Goal: Transaction & Acquisition: Purchase product/service

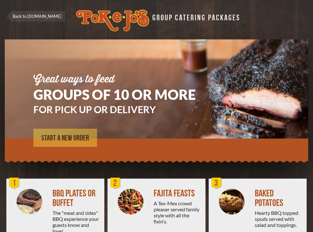
click at [75, 135] on span "START A NEW ORDER" at bounding box center [65, 139] width 48 height 8
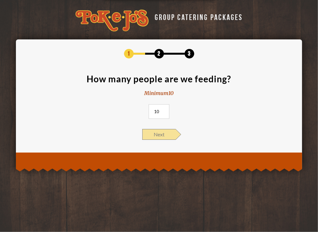
click at [160, 131] on span "Next" at bounding box center [158, 134] width 33 height 11
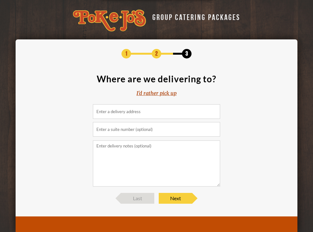
click at [154, 91] on div "I'd rather pick up" at bounding box center [156, 93] width 40 height 7
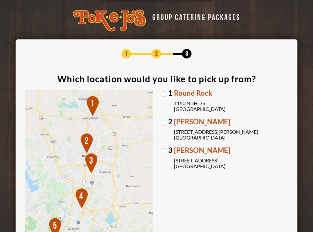
click at [164, 123] on label "2 Parmer Lane 2121 Parmer Lane Austin, TX 78727" at bounding box center [224, 129] width 127 height 22
click at [0, 0] on input "2 Parmer Lane 2121 Parmer Lane Austin, TX 78727" at bounding box center [0, 0] width 0 height 0
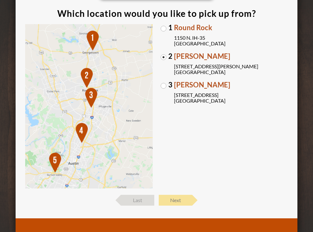
scroll to position [65, 0]
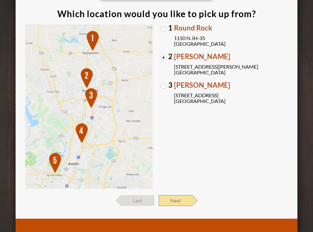
click at [178, 199] on span "Next" at bounding box center [175, 200] width 33 height 11
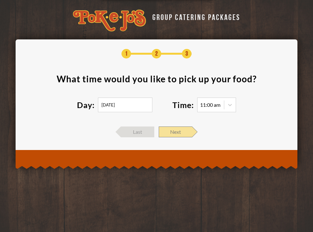
scroll to position [0, 0]
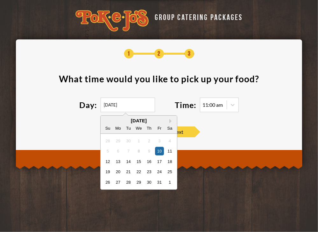
click at [138, 101] on input "10/10/2025" at bounding box center [128, 105] width 54 height 15
click at [172, 150] on div "11" at bounding box center [169, 151] width 9 height 9
type input "10/11/2025"
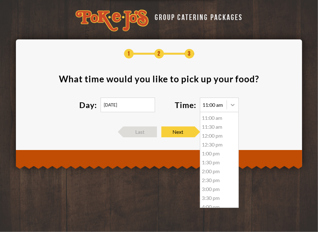
click at [232, 105] on icon at bounding box center [232, 105] width 6 height 6
click at [208, 180] on div "2:30 pm" at bounding box center [219, 180] width 38 height 9
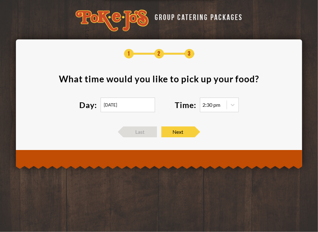
click at [167, 93] on section "What time would you like to pick up your food ? Day: 10/11/2025 Time: 2:30 pm" at bounding box center [158, 97] width 267 height 46
click at [175, 130] on span "Next" at bounding box center [177, 132] width 33 height 11
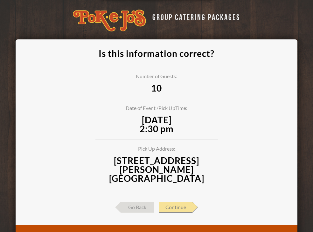
click at [172, 202] on span "Continue" at bounding box center [176, 207] width 34 height 11
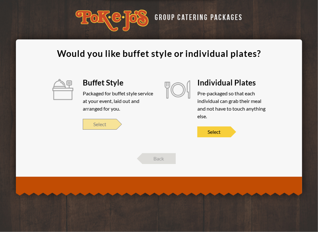
click at [106, 124] on span "Select" at bounding box center [99, 124] width 33 height 11
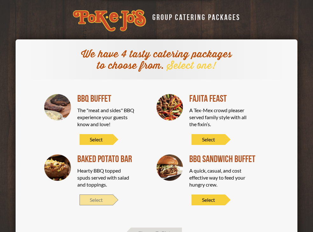
click at [95, 198] on span "Select" at bounding box center [96, 200] width 33 height 11
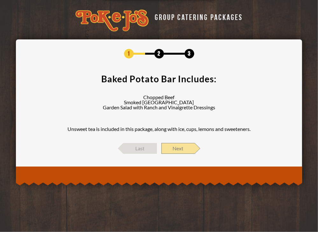
click at [176, 147] on span "Next" at bounding box center [177, 148] width 33 height 11
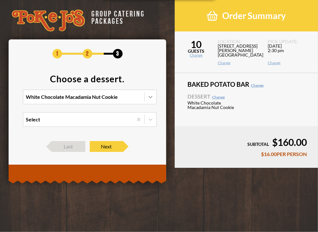
click at [150, 97] on icon at bounding box center [150, 97] width 6 height 6
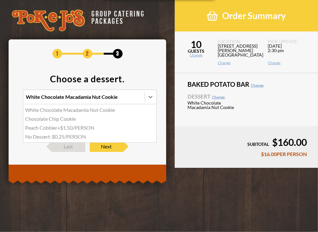
click at [75, 120] on div "Chocolate Chip Cookie" at bounding box center [89, 119] width 133 height 9
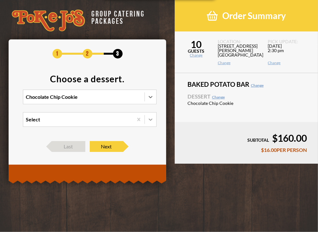
click at [148, 118] on icon at bounding box center [150, 119] width 6 height 6
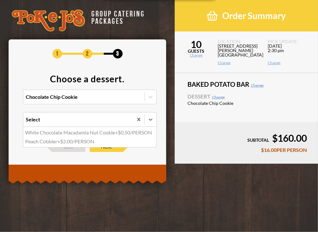
click at [66, 133] on div "White Chocolate Macadamia Nut Cookie +$0.50/PERSON" at bounding box center [89, 132] width 133 height 9
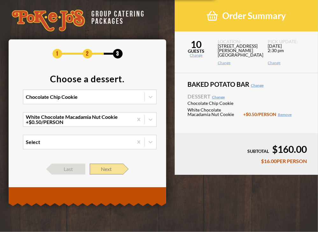
click at [111, 166] on span "Next" at bounding box center [106, 169] width 33 height 11
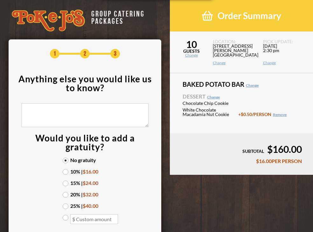
click at [66, 184] on label "15% | $24.00" at bounding box center [85, 183] width 45 height 5
click at [0, 0] on input "15% | $24.00" at bounding box center [0, 0] width 0 height 0
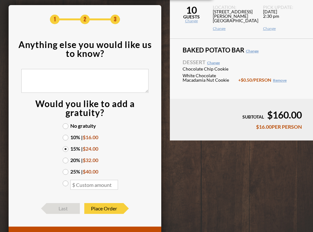
scroll to position [35, 0]
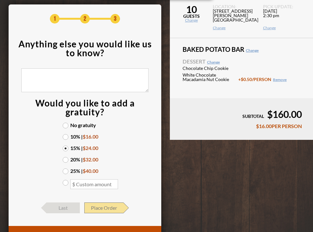
click at [102, 208] on span "Place Order" at bounding box center [103, 208] width 39 height 11
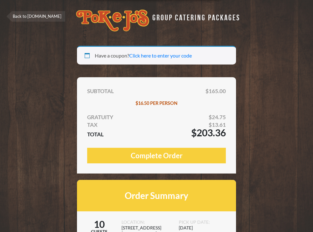
select select "TX"
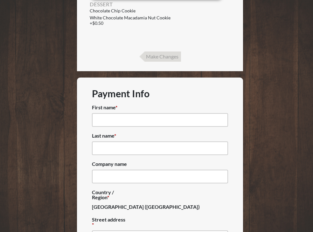
scroll to position [274, 0]
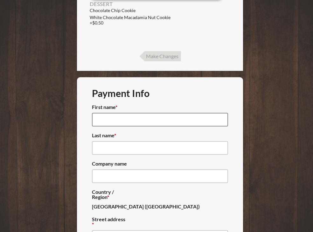
click at [178, 116] on input "First name *" at bounding box center [160, 120] width 136 height 14
type input "Shawn"
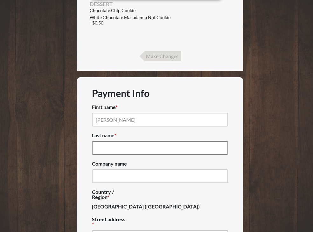
type input "Reimund"
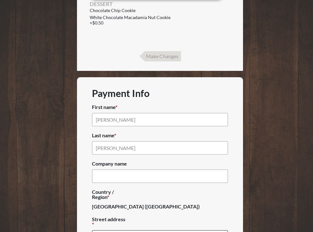
type input "3207 Dampier Pass"
type input "Pflugerville"
type input "78660"
type input "(512) 731-6626"
type input "reiman83@gmail.com"
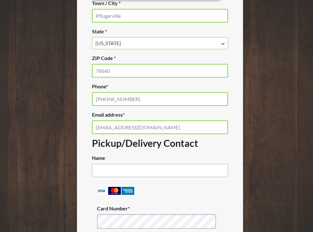
scroll to position [574, 0]
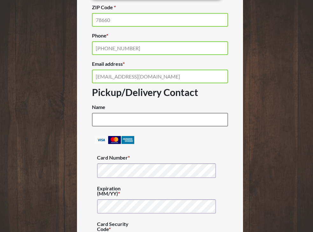
click at [173, 125] on input "Name (optional)" at bounding box center [160, 120] width 136 height 14
type input "[PERSON_NAME]"
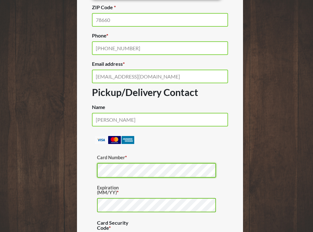
scroll to position [630, 0]
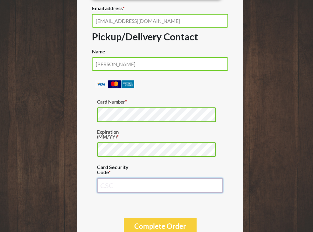
click at [120, 187] on input "Card Security Code *" at bounding box center [160, 185] width 126 height 15
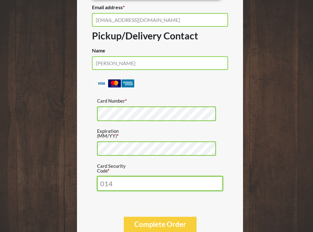
scroll to position [659, 0]
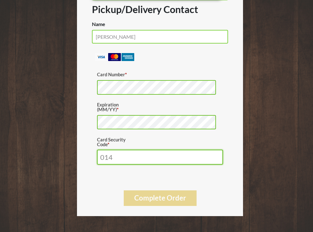
type input "014"
click at [144, 200] on button "Complete Order" at bounding box center [160, 199] width 73 height 16
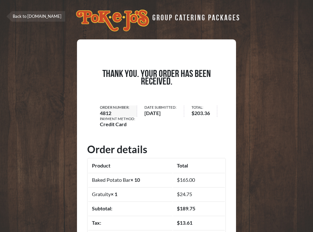
click at [39, 16] on link "Back to [DOMAIN_NAME]" at bounding box center [35, 16] width 59 height 10
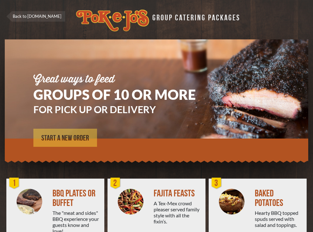
click at [71, 135] on span "START A NEW ORDER" at bounding box center [65, 139] width 48 height 8
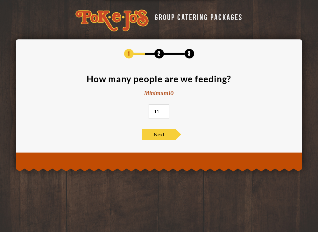
click at [164, 109] on input "11" at bounding box center [159, 111] width 21 height 15
click at [164, 109] on input "13" at bounding box center [159, 111] width 21 height 15
click at [164, 109] on input "14" at bounding box center [159, 111] width 21 height 15
click at [164, 109] on input "15" at bounding box center [159, 111] width 21 height 15
click at [164, 109] on input "16" at bounding box center [159, 111] width 21 height 15
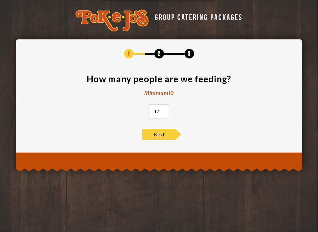
type input "17"
click at [164, 109] on input "17" at bounding box center [159, 111] width 21 height 15
click at [161, 134] on span "Next" at bounding box center [158, 134] width 33 height 11
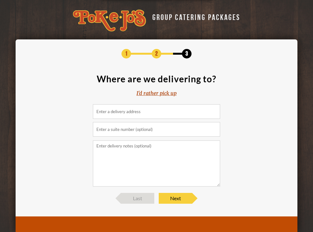
click at [157, 94] on div "I'd rather pick up" at bounding box center [156, 93] width 40 height 7
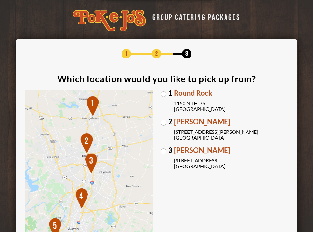
click at [163, 125] on label "2 Parmer Lane 2121 Parmer Lane Austin, TX 78727" at bounding box center [224, 129] width 127 height 22
click at [0, 0] on input "2 Parmer Lane 2121 Parmer Lane Austin, TX 78727" at bounding box center [0, 0] width 0 height 0
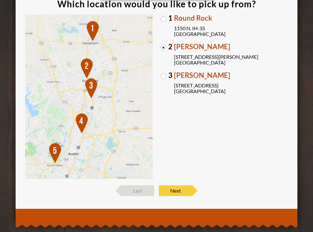
scroll to position [87, 0]
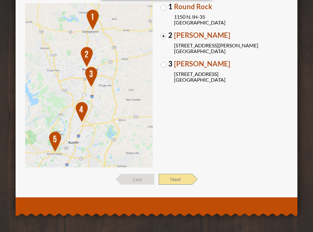
click at [176, 176] on span "Next" at bounding box center [175, 179] width 33 height 11
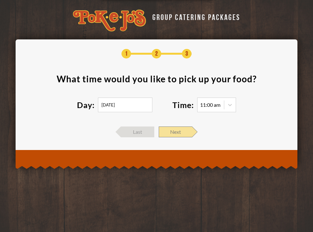
scroll to position [0, 0]
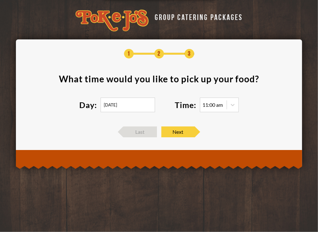
click at [128, 107] on input "10/10/2025" at bounding box center [128, 105] width 54 height 15
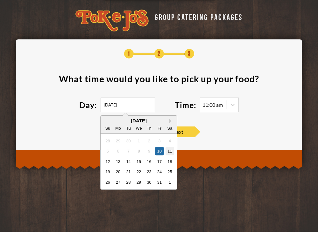
click at [169, 149] on div "11" at bounding box center [169, 151] width 9 height 9
type input "10/11/2025"
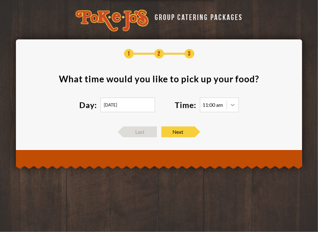
click at [231, 107] on icon at bounding box center [232, 105] width 6 height 6
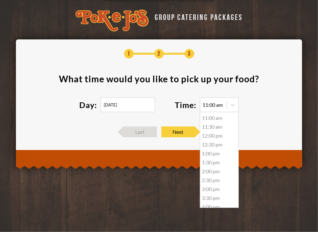
click at [206, 183] on div "2:30 pm" at bounding box center [219, 180] width 38 height 9
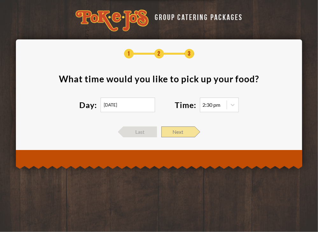
click at [169, 128] on span "Next" at bounding box center [177, 132] width 33 height 11
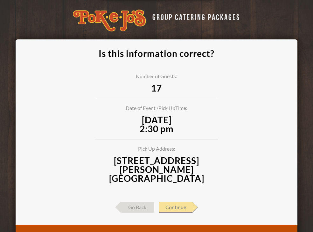
click at [178, 202] on span "Continue" at bounding box center [176, 207] width 34 height 11
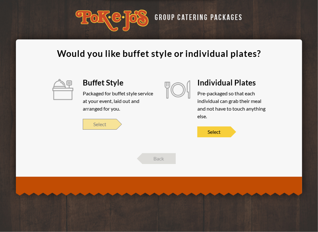
click at [104, 122] on span "Select" at bounding box center [99, 124] width 33 height 11
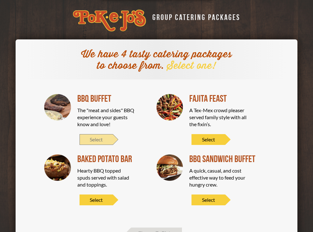
click at [95, 136] on span "Select" at bounding box center [96, 139] width 33 height 11
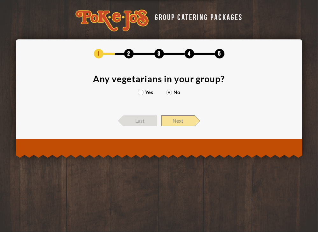
click at [175, 121] on span "Next" at bounding box center [177, 120] width 33 height 11
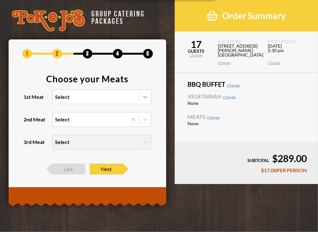
click at [143, 96] on icon at bounding box center [145, 97] width 4 height 2
click at [28, 100] on input "1st Meat Select" at bounding box center [28, 100] width 0 height 0
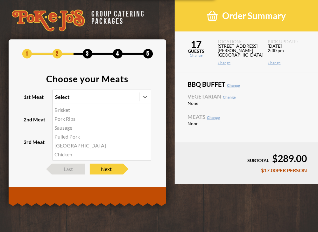
click at [69, 108] on div "Brisket" at bounding box center [102, 110] width 98 height 9
click at [28, 100] on input "1st Meat option Brisket focused, 1 of 6. 6 results available. Use Up and Down t…" at bounding box center [28, 100] width 0 height 0
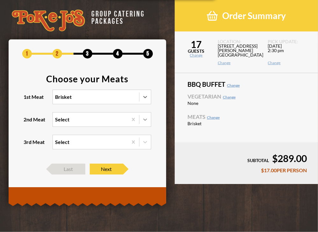
click at [144, 117] on icon at bounding box center [145, 119] width 6 height 6
click at [28, 122] on input "2nd Meat Select" at bounding box center [28, 122] width 0 height 0
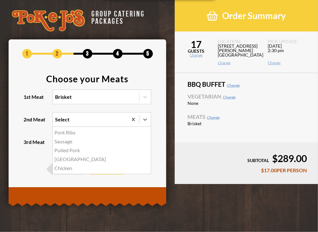
click at [65, 142] on div "Sausage" at bounding box center [102, 141] width 98 height 9
click at [28, 122] on input "2nd Meat option Sausage focused, 2 of 5. 5 results available. Use Up and Down t…" at bounding box center [28, 122] width 0 height 0
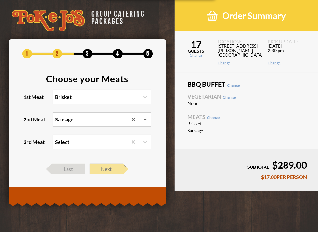
click at [109, 170] on span "Next" at bounding box center [106, 169] width 33 height 11
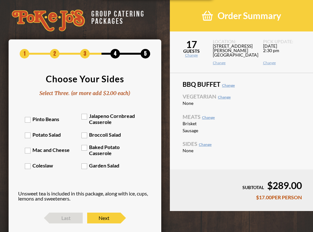
click at [25, 150] on label "Mac and Cheese" at bounding box center [53, 150] width 57 height 6
click at [0, 0] on input "Mac and Cheese" at bounding box center [0, 0] width 0 height 0
click at [85, 148] on label "Baked Potato Casserole" at bounding box center [109, 150] width 57 height 12
click at [0, 0] on input "Baked Potato Casserole" at bounding box center [0, 0] width 0 height 0
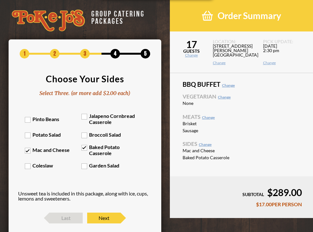
click at [29, 120] on label "Pinto Beans" at bounding box center [53, 119] width 57 height 6
click at [0, 0] on input "Pinto Beans" at bounding box center [0, 0] width 0 height 0
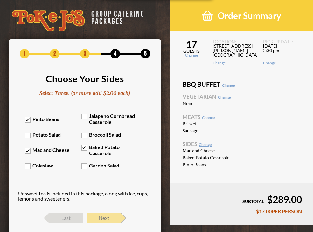
click at [101, 219] on span "Next" at bounding box center [103, 218] width 33 height 11
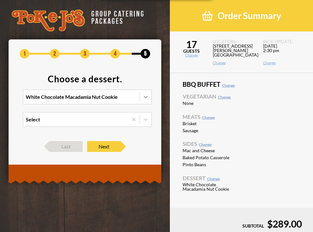
click at [146, 98] on icon at bounding box center [146, 97] width 4 height 2
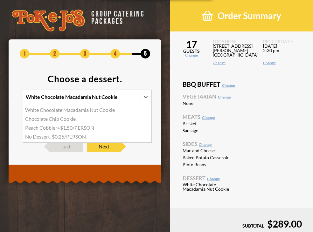
click at [113, 120] on div "Chocolate Chip Cookie" at bounding box center [87, 119] width 129 height 9
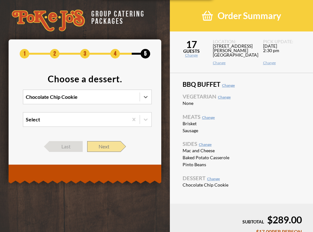
click at [108, 147] on span "Next" at bounding box center [103, 146] width 33 height 11
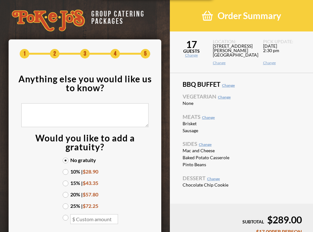
click at [66, 172] on label "10% | $28.90" at bounding box center [85, 171] width 45 height 5
click at [0, 0] on input "10% | $28.90" at bounding box center [0, 0] width 0 height 0
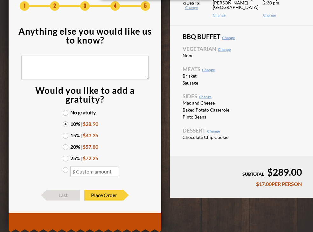
scroll to position [48, 0]
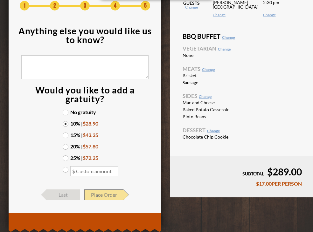
click at [108, 191] on span "Place Order" at bounding box center [103, 195] width 39 height 11
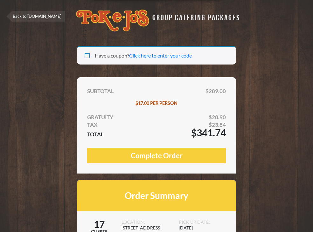
select select "[GEOGRAPHIC_DATA]"
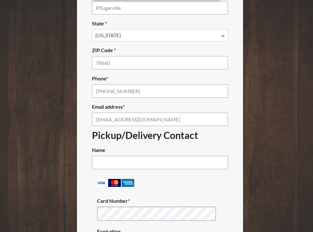
scroll to position [603, 0]
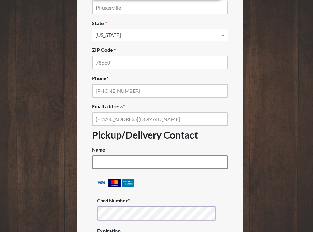
click at [200, 163] on input "Name (optional)" at bounding box center [160, 163] width 136 height 14
type input "[PERSON_NAME]"
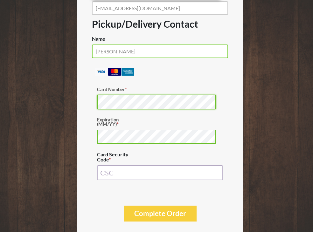
scroll to position [714, 0]
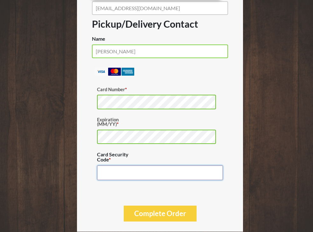
click at [155, 177] on input "Card Security Code *" at bounding box center [160, 172] width 126 height 15
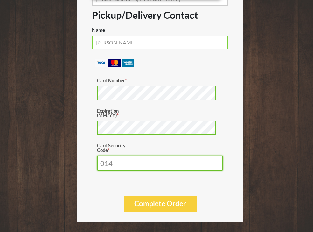
scroll to position [730, 0]
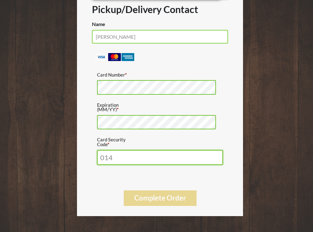
type input "014"
click at [152, 198] on button "Complete Order" at bounding box center [160, 199] width 73 height 16
